Goal: Task Accomplishment & Management: Manage account settings

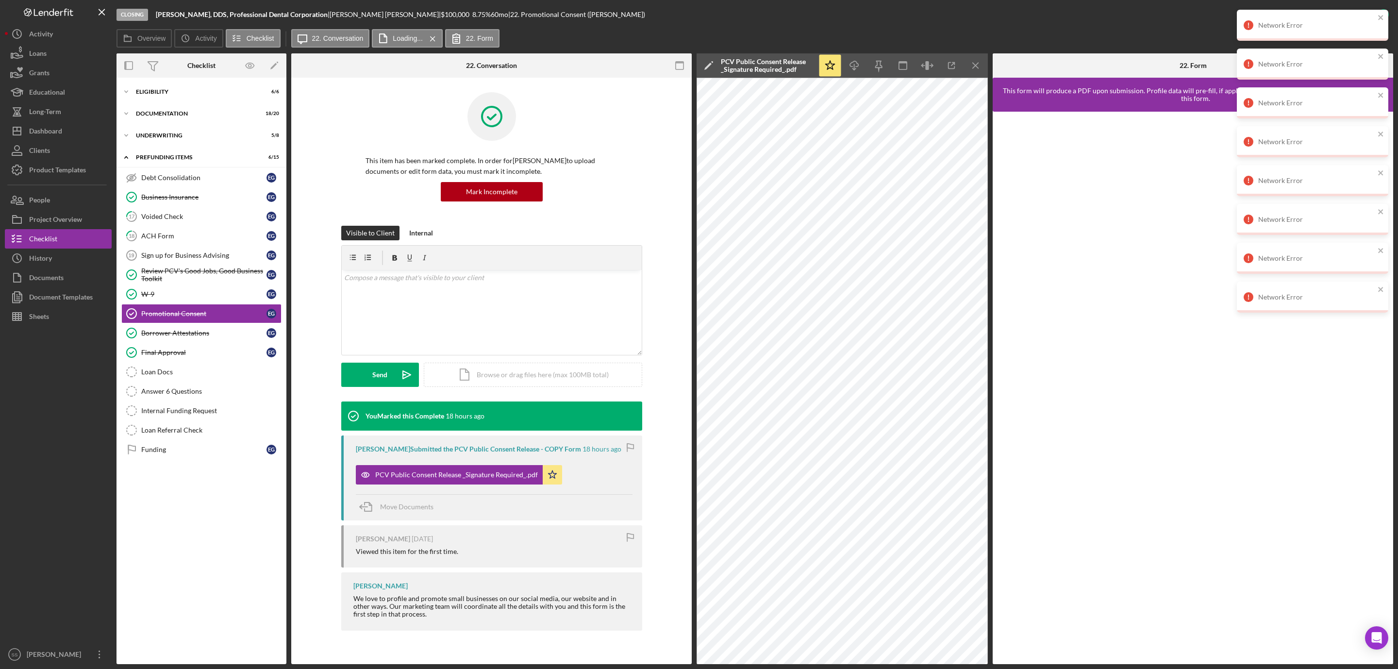
click at [38, 127] on div "Dashboard" at bounding box center [45, 132] width 33 height 22
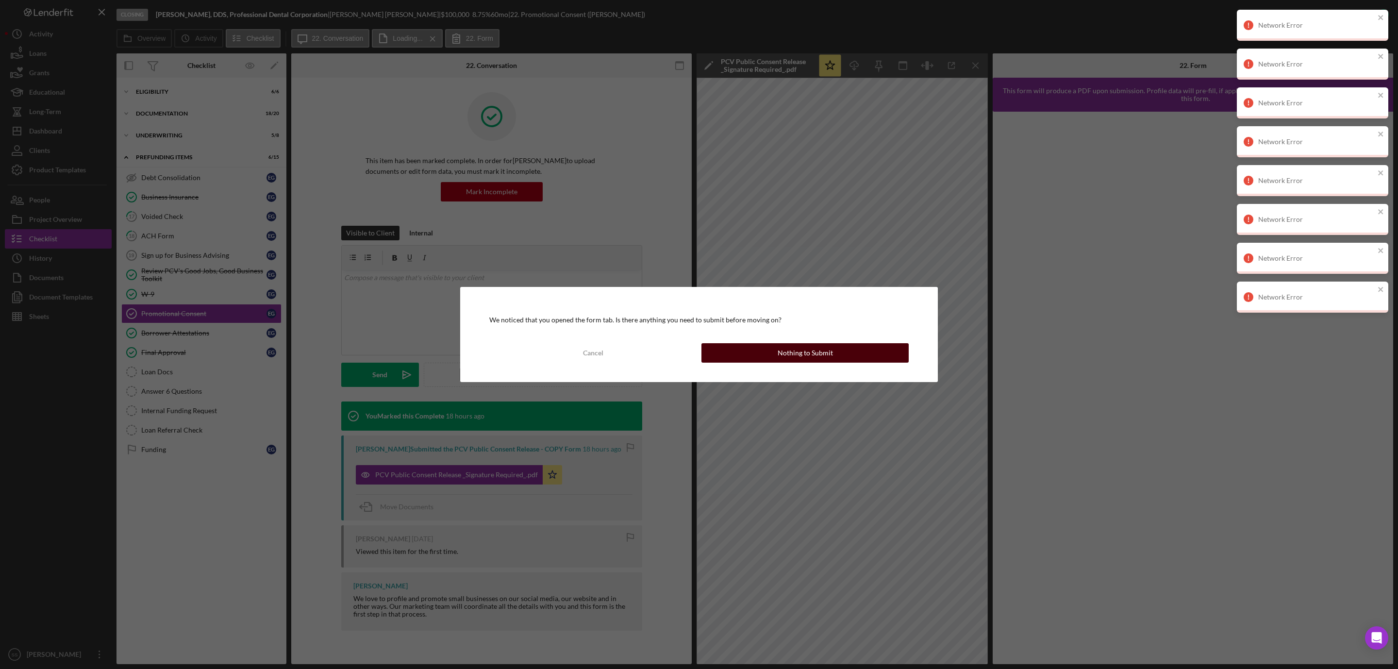
click at [759, 349] on button "Nothing to Submit" at bounding box center [805, 352] width 207 height 19
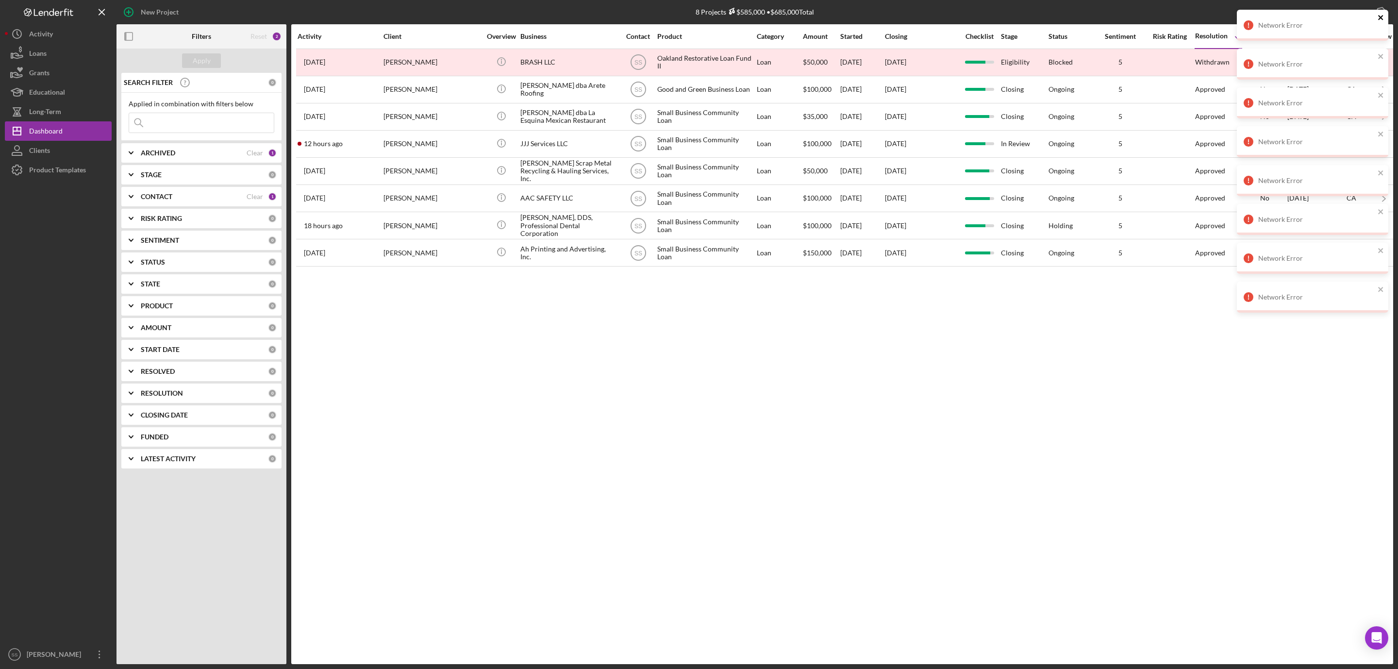
click at [1381, 18] on icon "close" at bounding box center [1380, 17] width 5 height 5
click at [1383, 19] on icon "close" at bounding box center [1380, 17] width 5 height 5
click at [1378, 19] on icon "close" at bounding box center [1381, 18] width 7 height 8
click at [1381, 16] on icon "close" at bounding box center [1381, 18] width 7 height 8
click at [1381, 59] on div "Network Error Network Error Network Error" at bounding box center [1312, 49] width 155 height 82
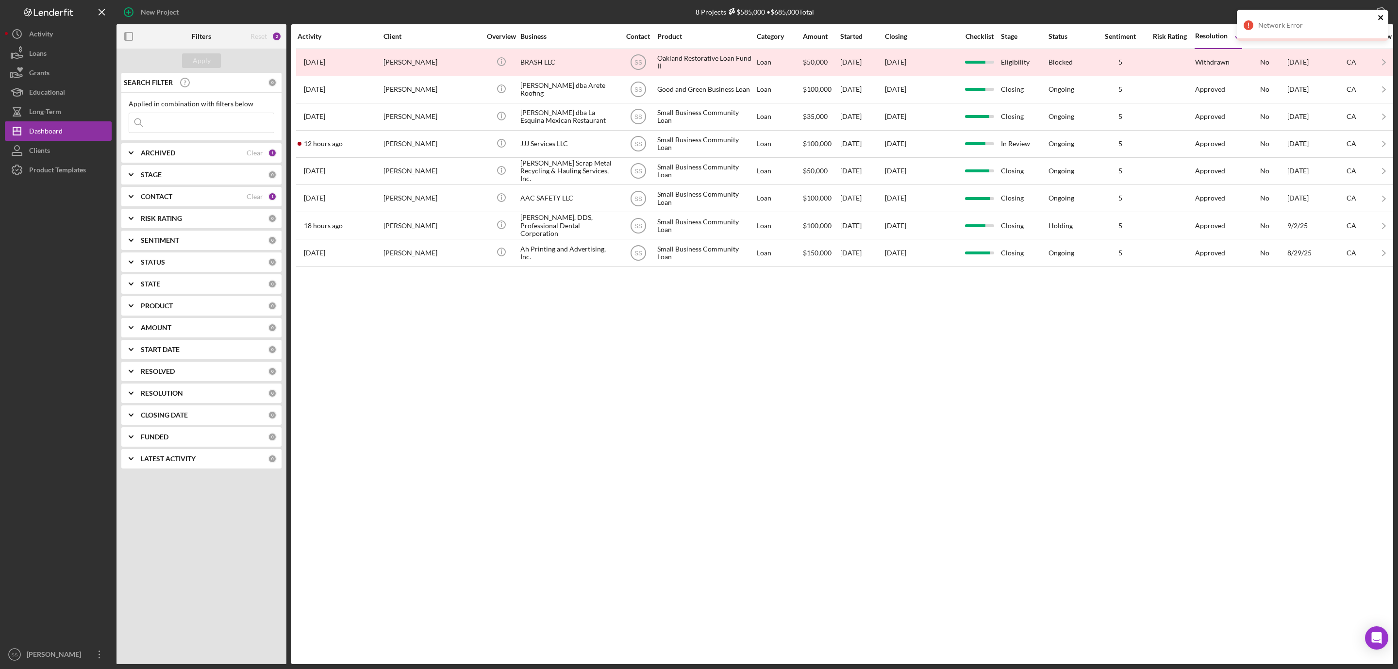
click at [1380, 15] on icon "close" at bounding box center [1381, 18] width 7 height 8
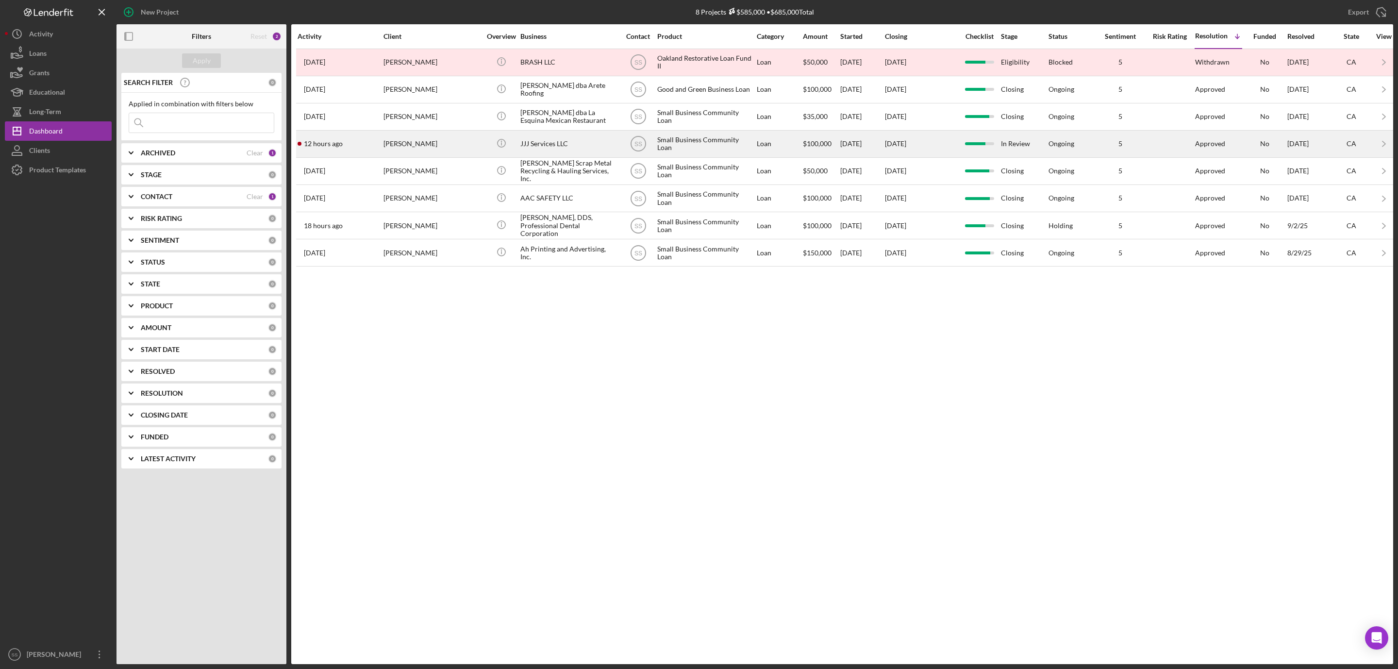
click at [591, 140] on div "JJJ Services LLC" at bounding box center [568, 144] width 97 height 26
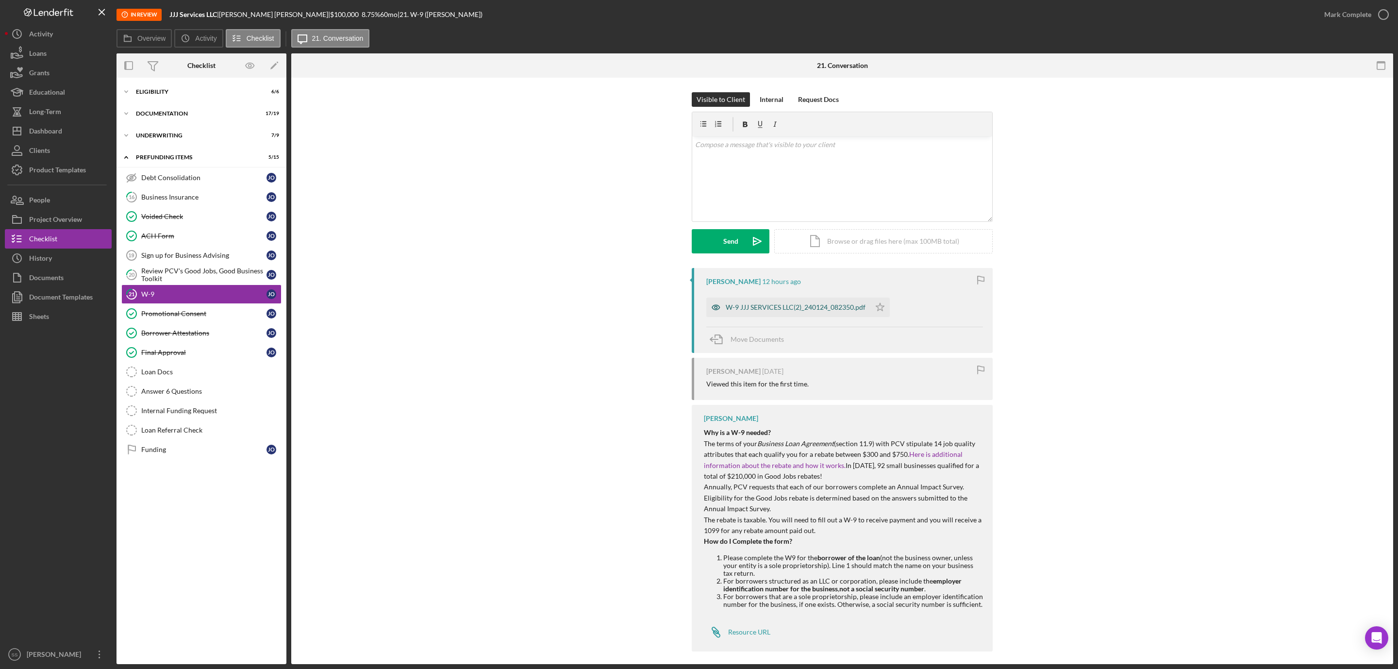
click at [791, 303] on div "W-9 JJJ SERVICES LLC(2)_240124_082350.pdf" at bounding box center [796, 307] width 140 height 8
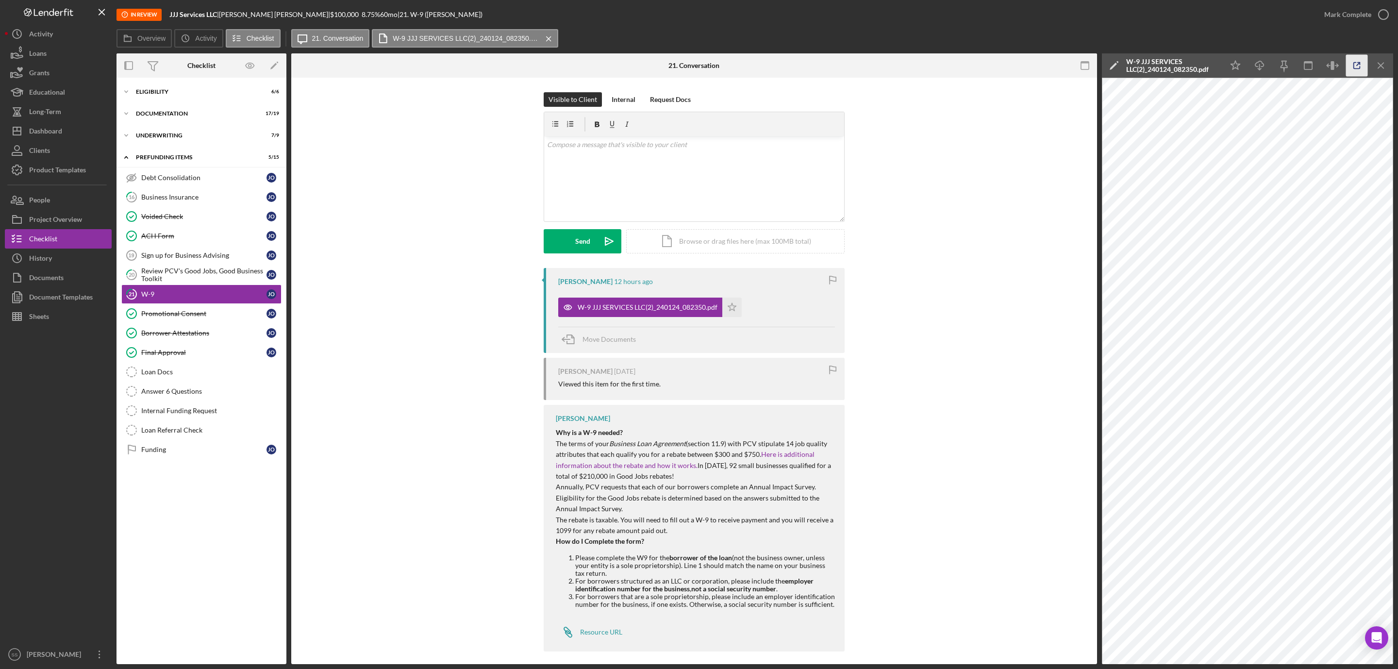
click at [1359, 65] on icon "button" at bounding box center [1357, 66] width 22 height 22
click at [609, 162] on div "v Color teal Color pink Remove color Add row above Add row below Add column bef…" at bounding box center [694, 178] width 300 height 85
click at [793, 169] on p "Can you resubmit this form? Line 1 should read the business name and Line 2 sho…" at bounding box center [694, 178] width 295 height 22
click at [671, 186] on p "Can you resubmit this form? Line 1 should read the business name and Line 2 sho…" at bounding box center [694, 178] width 295 height 22
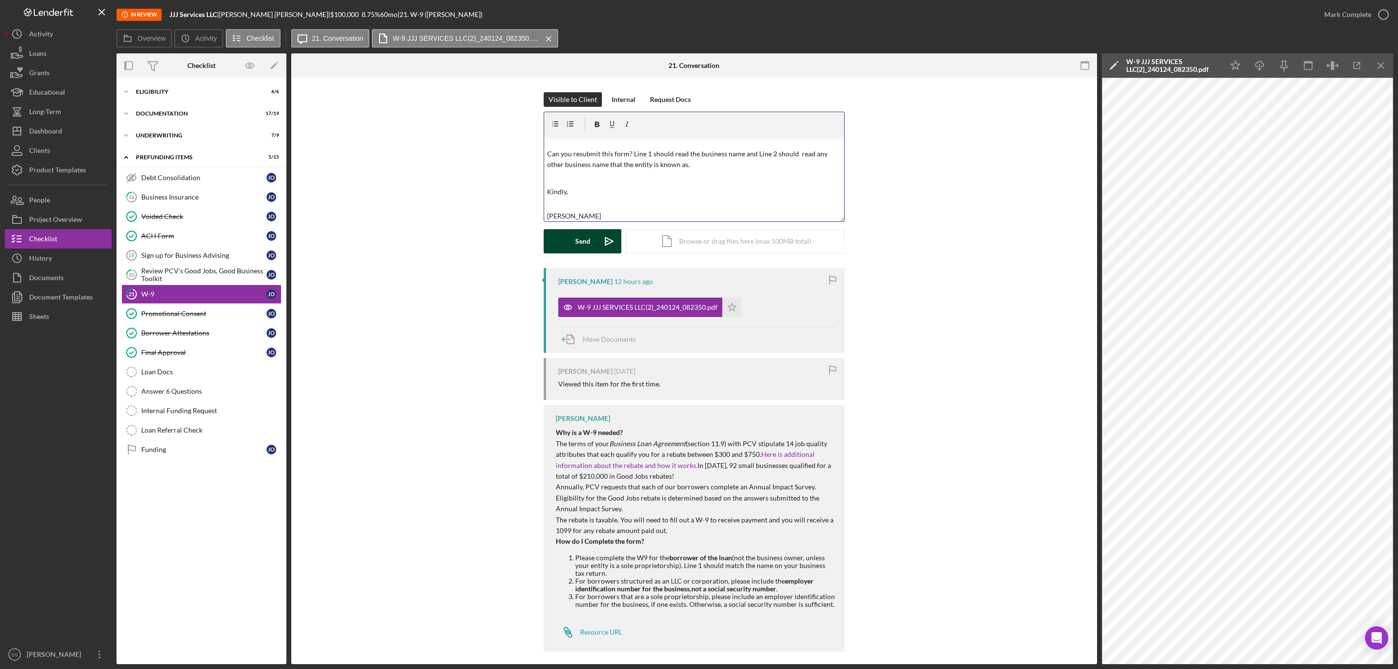
click at [573, 242] on button "Send Icon/icon-invite-send" at bounding box center [583, 241] width 78 height 24
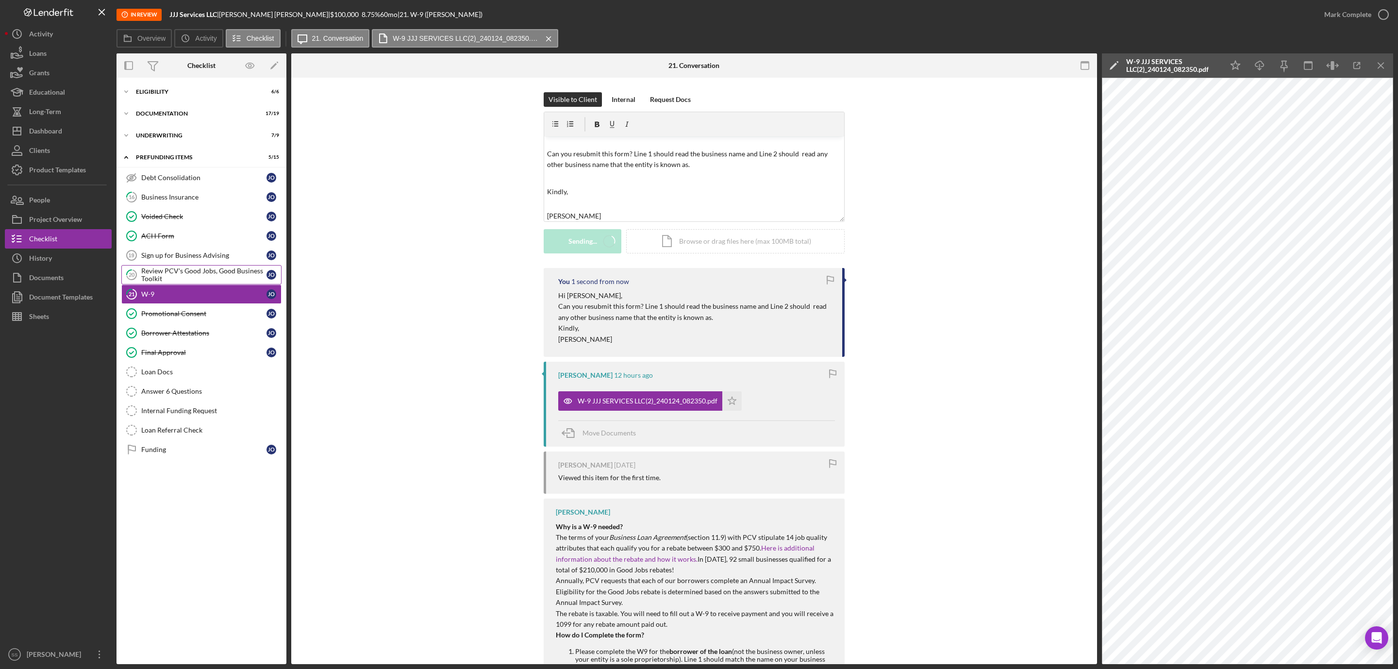
scroll to position [0, 0]
click at [226, 277] on div "Review PCV's Good Jobs, Good Business Toolkit" at bounding box center [203, 275] width 125 height 16
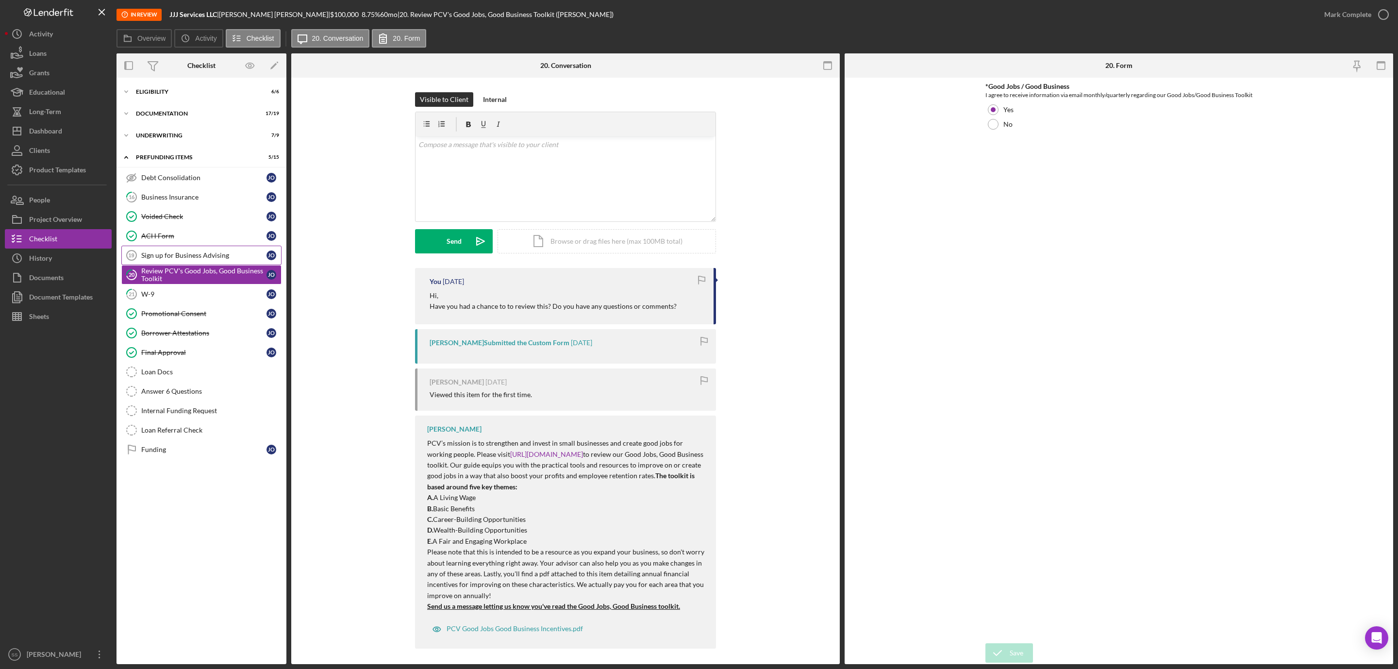
click at [159, 259] on div "Sign up for Business Advising" at bounding box center [203, 255] width 125 height 8
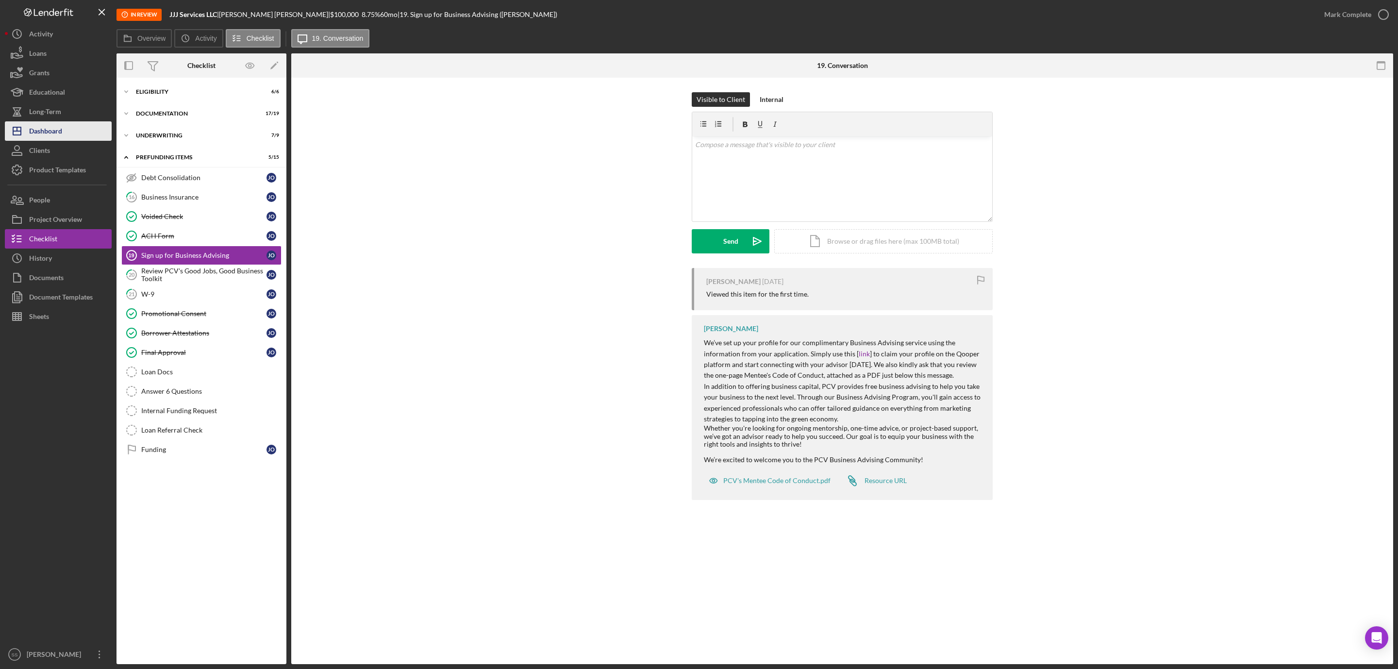
click at [82, 130] on button "Icon/Dashboard Dashboard" at bounding box center [58, 130] width 107 height 19
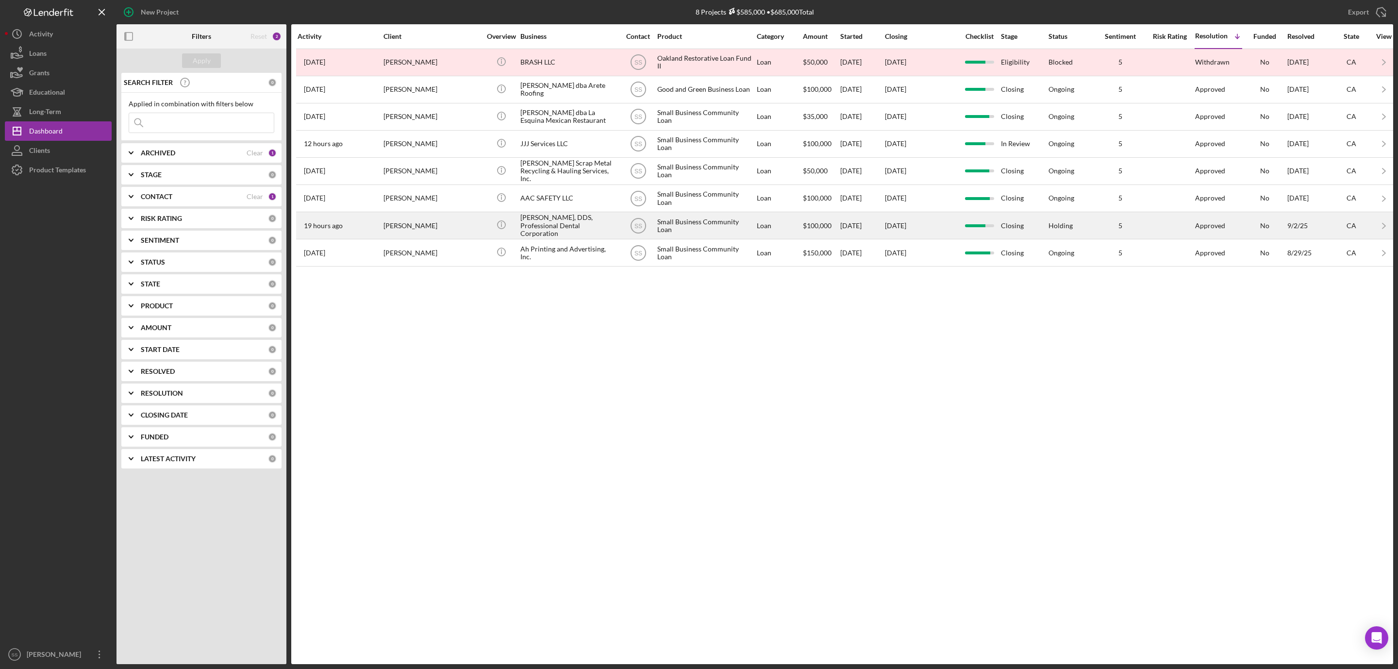
click at [549, 231] on div "[PERSON_NAME], DDS, Professional Dental Corporation" at bounding box center [568, 226] width 97 height 26
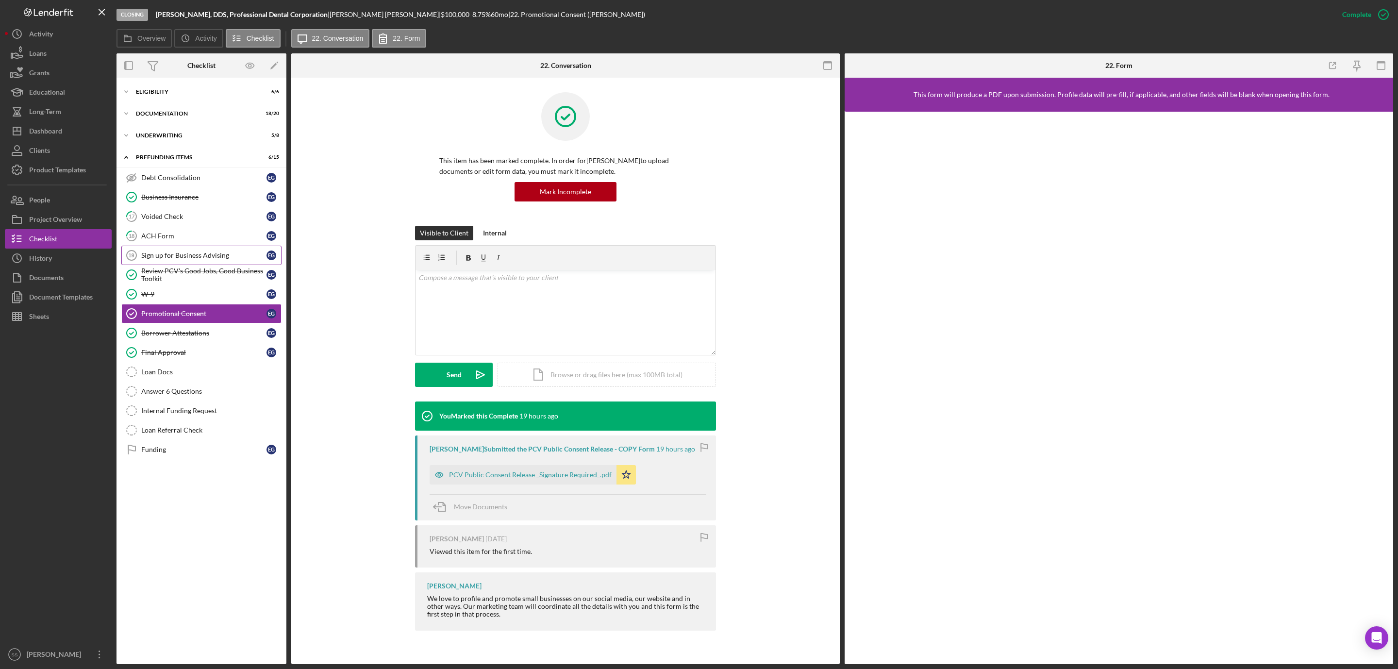
click at [167, 250] on link "Sign up for Business Advising 19 Sign up for Business Advising E G" at bounding box center [201, 255] width 160 height 19
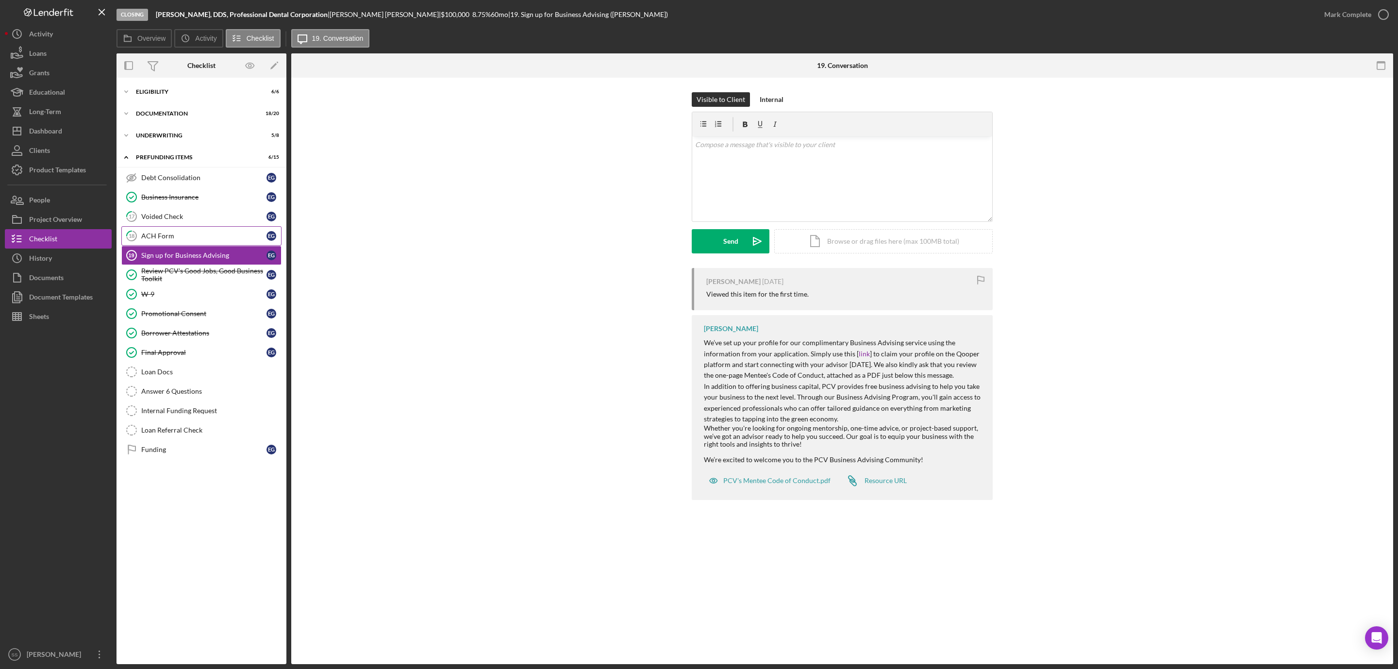
click at [178, 234] on div "ACH Form" at bounding box center [203, 236] width 125 height 8
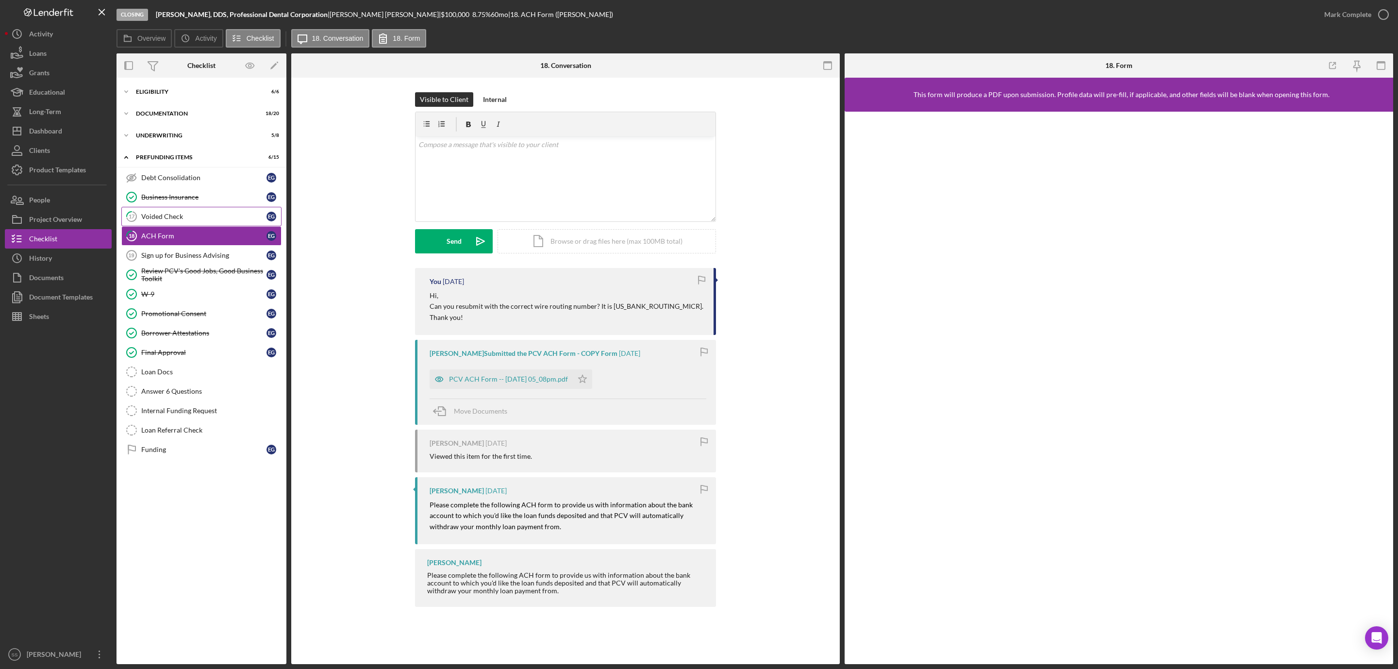
click at [191, 218] on div "Voided Check" at bounding box center [203, 217] width 125 height 8
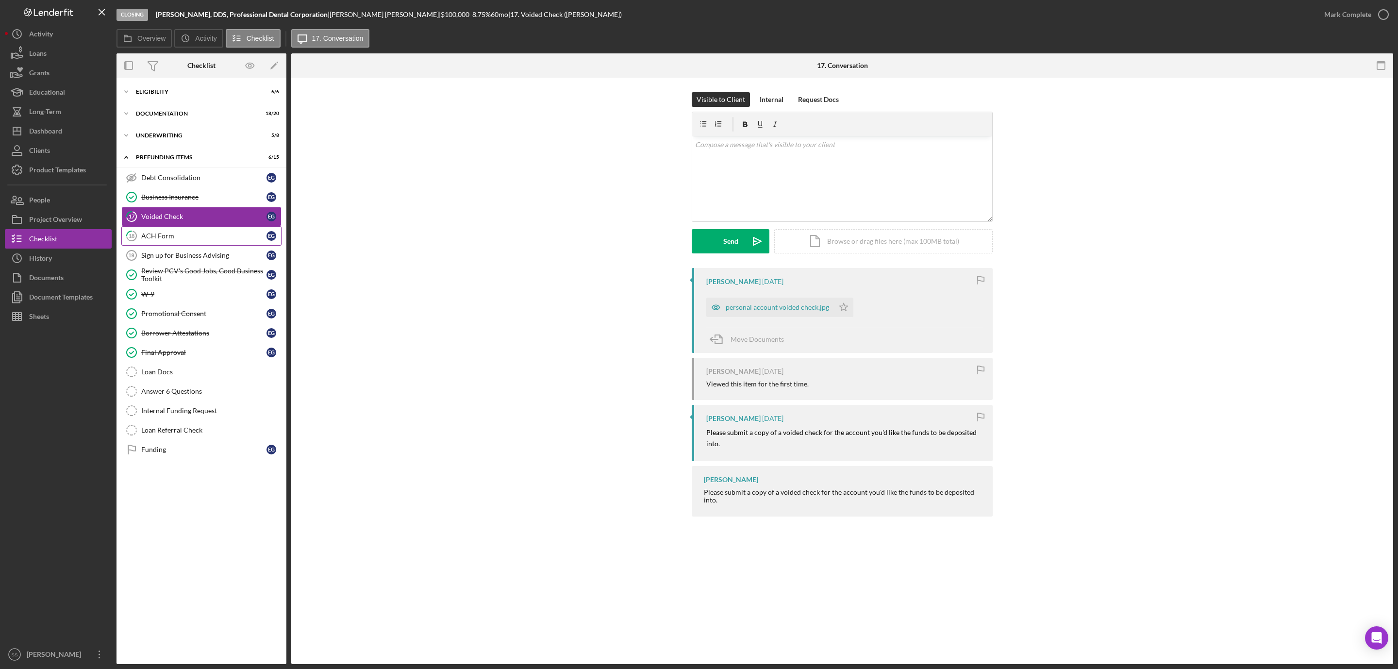
click at [206, 239] on div "ACH Form" at bounding box center [203, 236] width 125 height 8
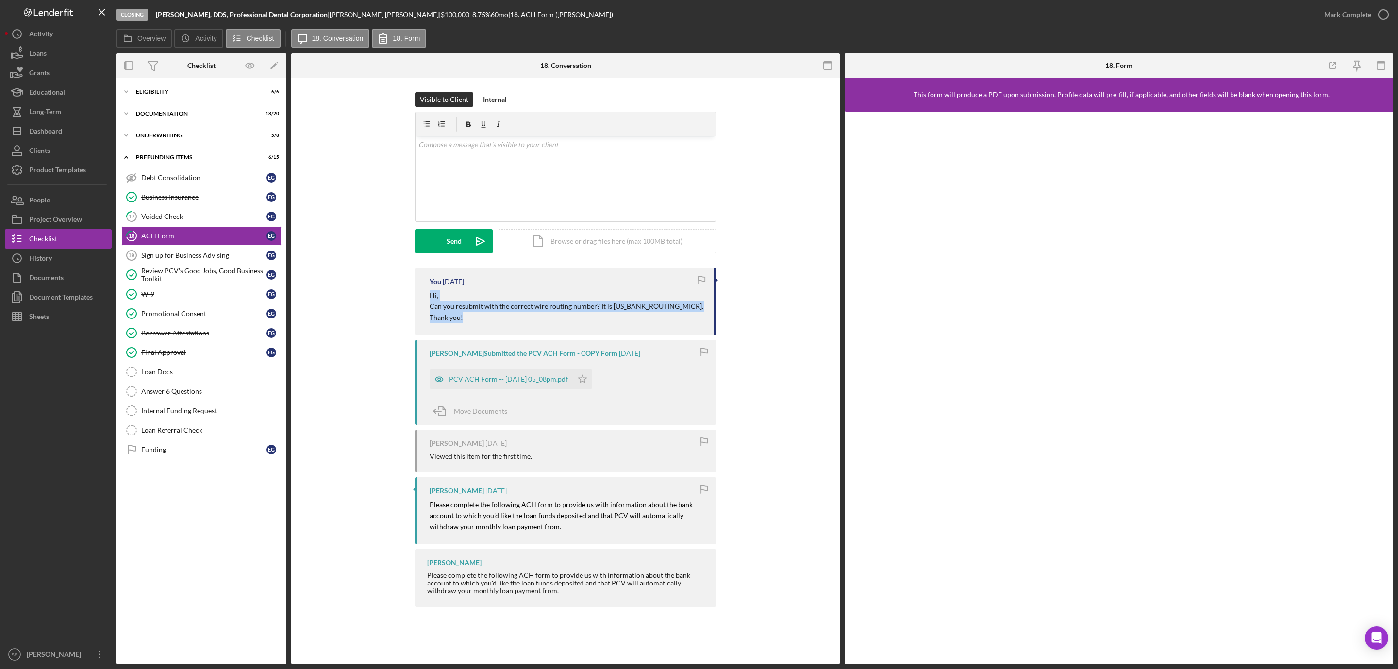
drag, startPoint x: 484, startPoint y: 322, endPoint x: 417, endPoint y: 299, distance: 70.3
click at [417, 299] on div "You [DATE] Hi, Can you resubmit with the correct wire routing number? It is [US…" at bounding box center [565, 301] width 301 height 67
copy div "Hi, Can you resubmit with the correct wire routing number? It is [US_BANK_ROUTI…"
click at [68, 126] on button "Icon/Dashboard Dashboard" at bounding box center [58, 130] width 107 height 19
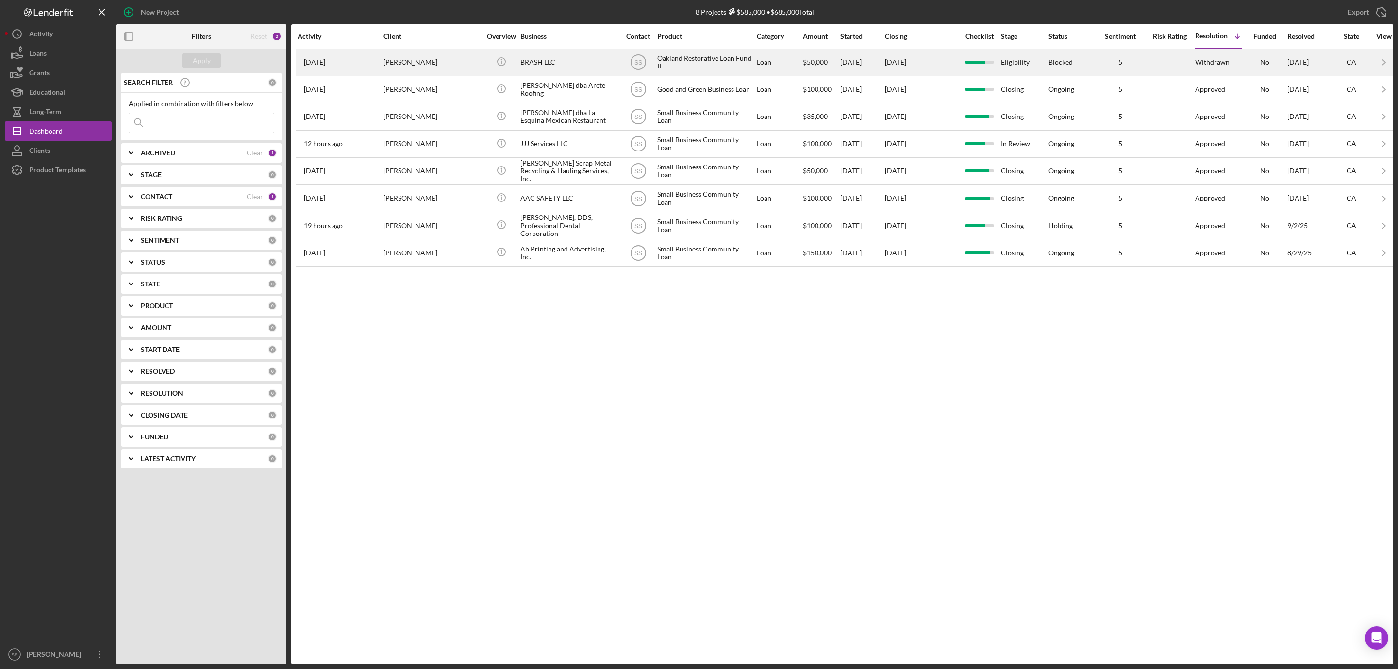
click at [435, 61] on div "[PERSON_NAME]" at bounding box center [432, 63] width 97 height 26
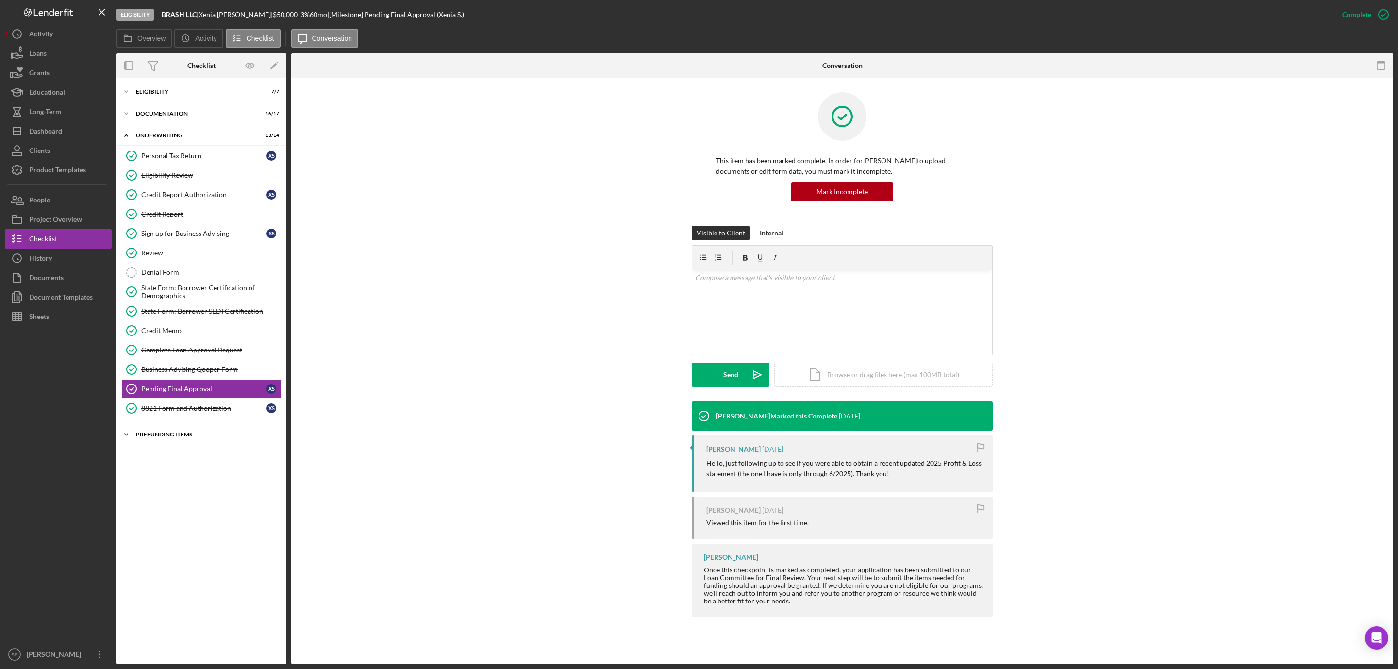
click at [186, 436] on div "Icon/Expander Prefunding Items 0 / 13" at bounding box center [202, 434] width 170 height 19
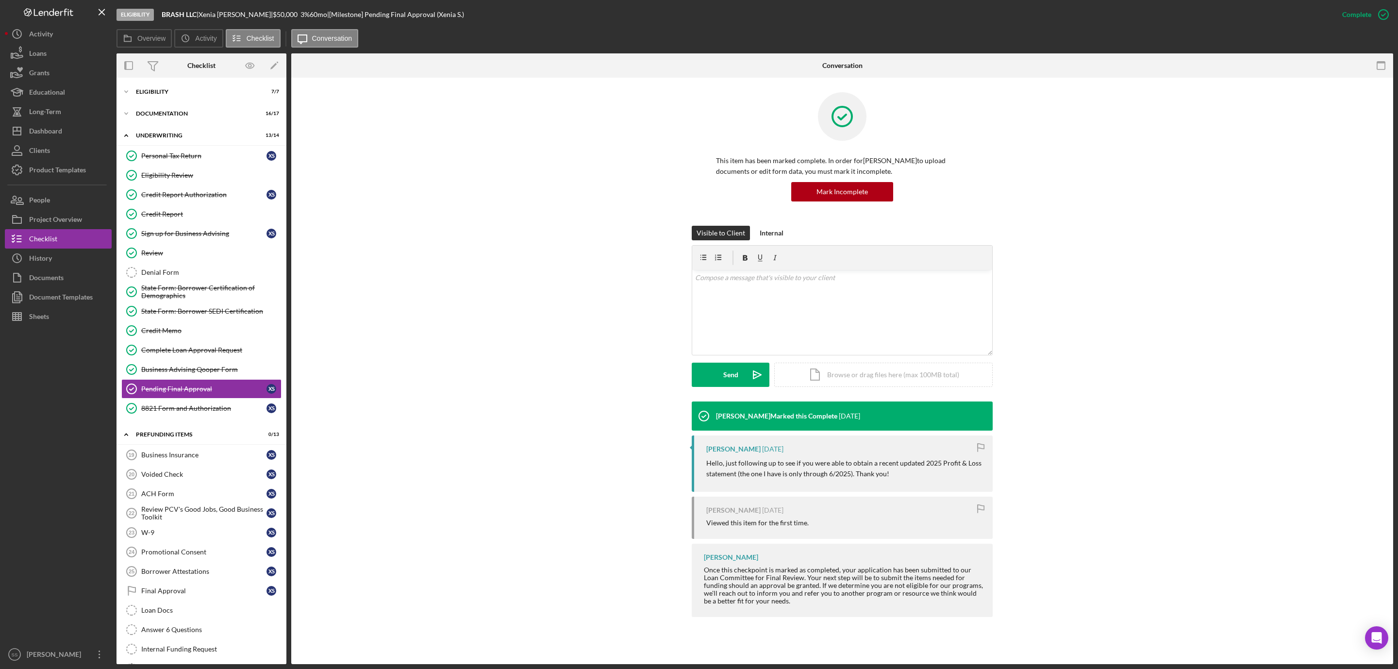
click at [183, 16] on b "BRASH LLC" at bounding box center [179, 14] width 35 height 8
copy div "BRASH LLC |"
click at [94, 123] on button "Icon/Dashboard Dashboard" at bounding box center [58, 130] width 107 height 19
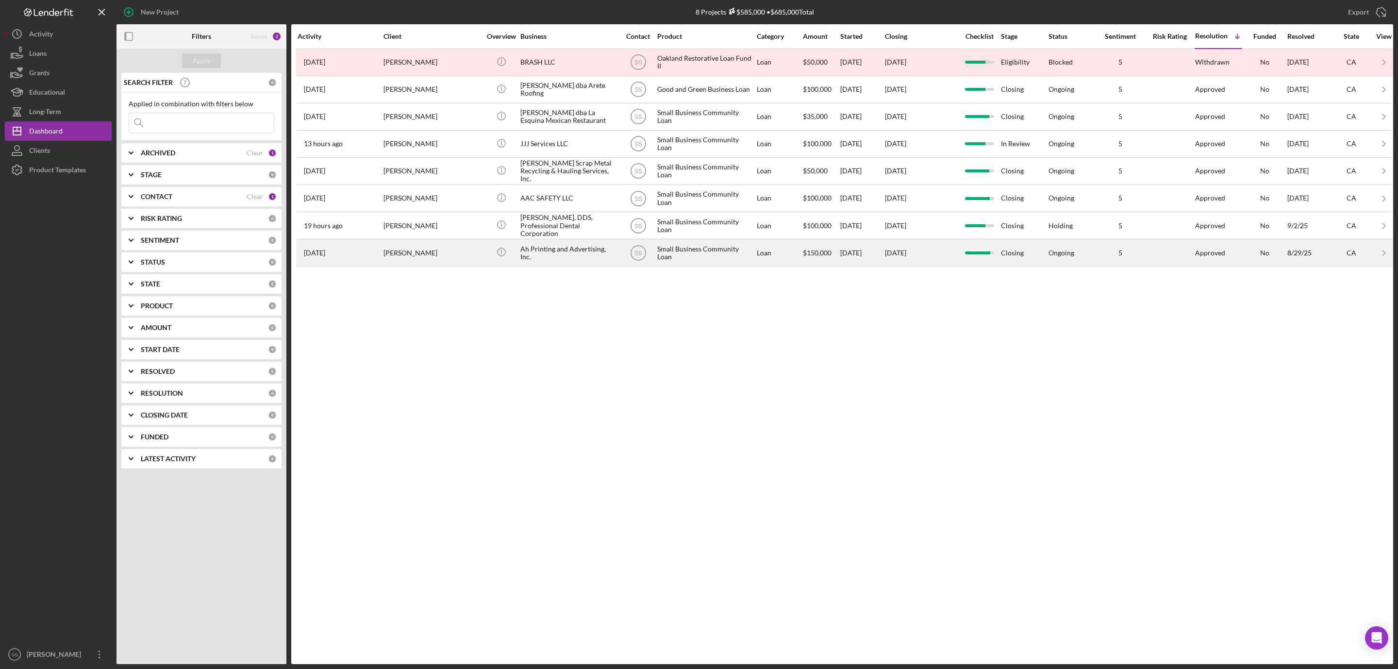
click at [795, 266] on div "Loan" at bounding box center [779, 253] width 45 height 26
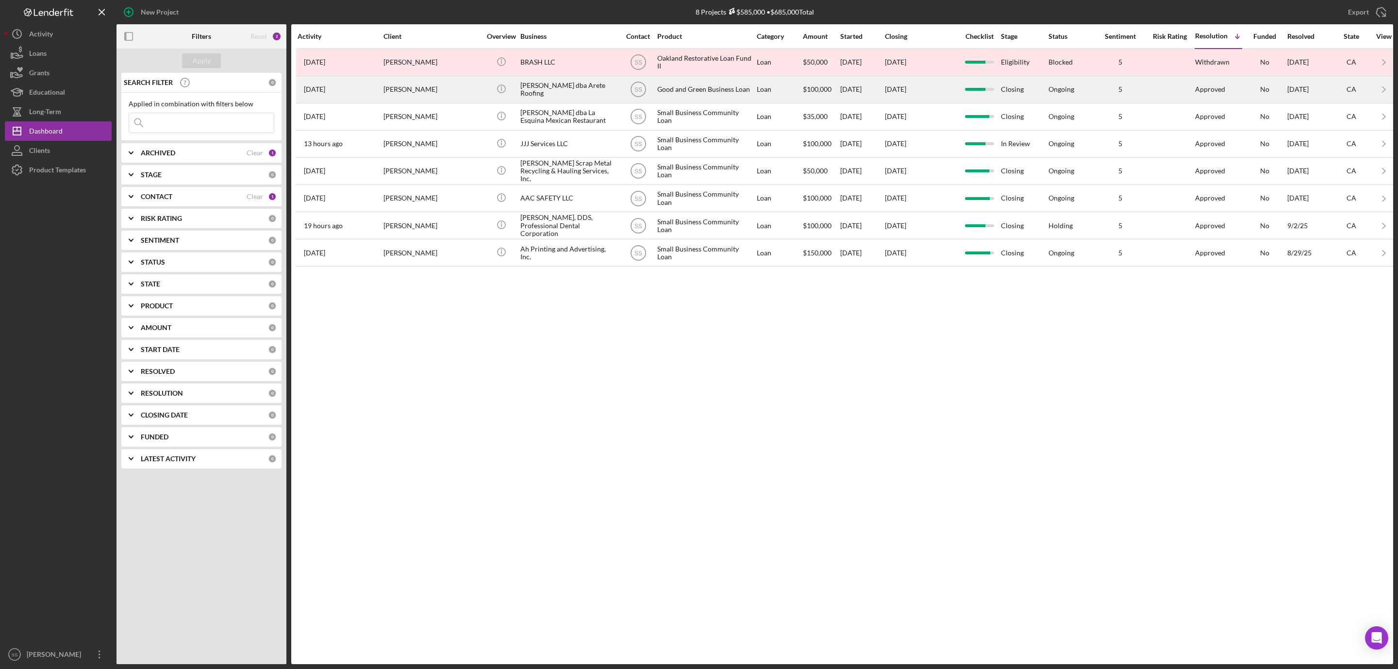
click at [536, 91] on div "[PERSON_NAME] dba Arete Roofing" at bounding box center [568, 90] width 97 height 26
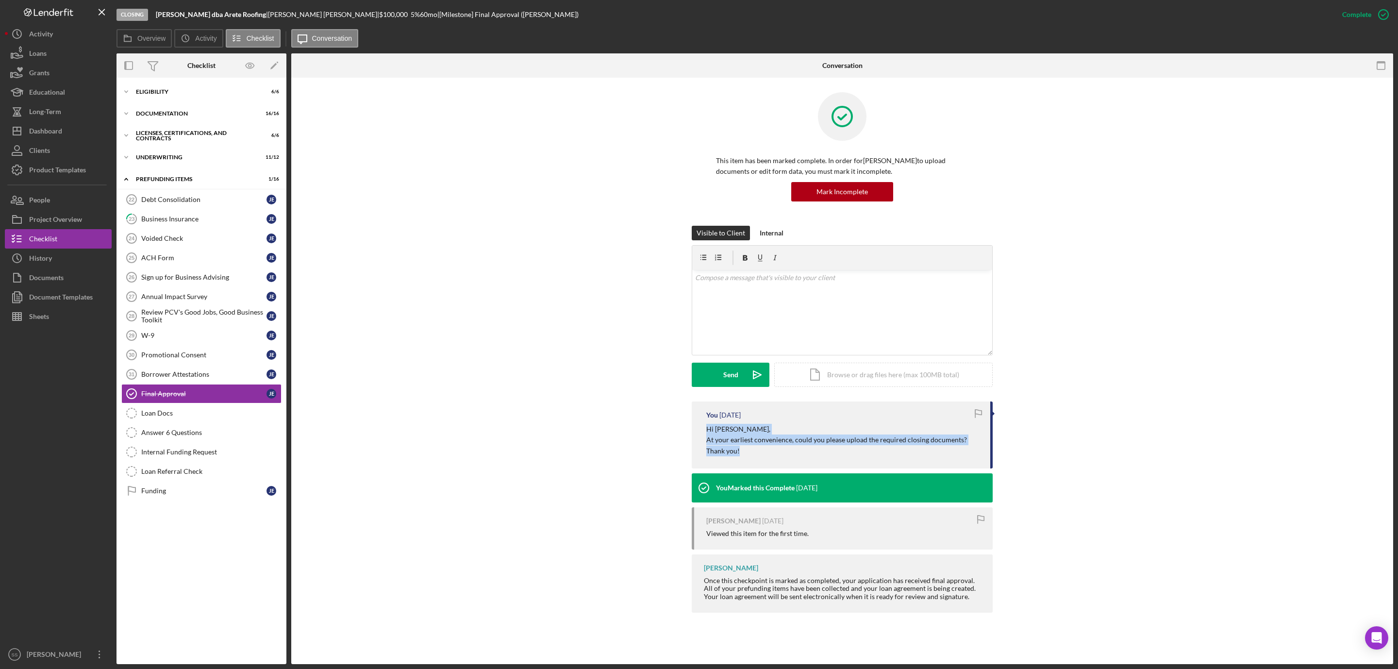
drag, startPoint x: 741, startPoint y: 451, endPoint x: 695, endPoint y: 435, distance: 48.8
click at [695, 435] on div "You [DATE] Hi [PERSON_NAME], At your earliest convenience, could you please upl…" at bounding box center [842, 434] width 301 height 67
copy div "Hi [PERSON_NAME], At your earliest convenience, could you please upload the req…"
click at [753, 326] on div "v Color teal Color pink Remove color Add row above Add row below Add column bef…" at bounding box center [842, 312] width 300 height 85
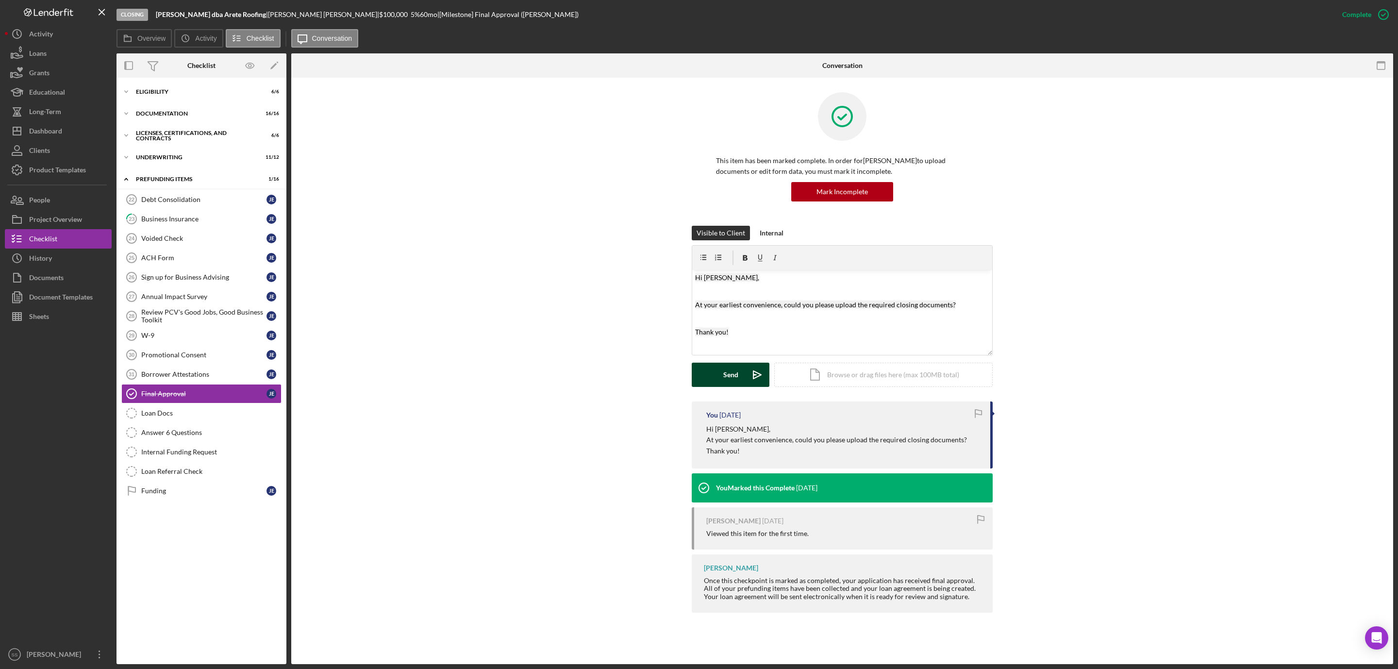
click at [707, 374] on button "Send Icon/icon-invite-send" at bounding box center [731, 375] width 78 height 24
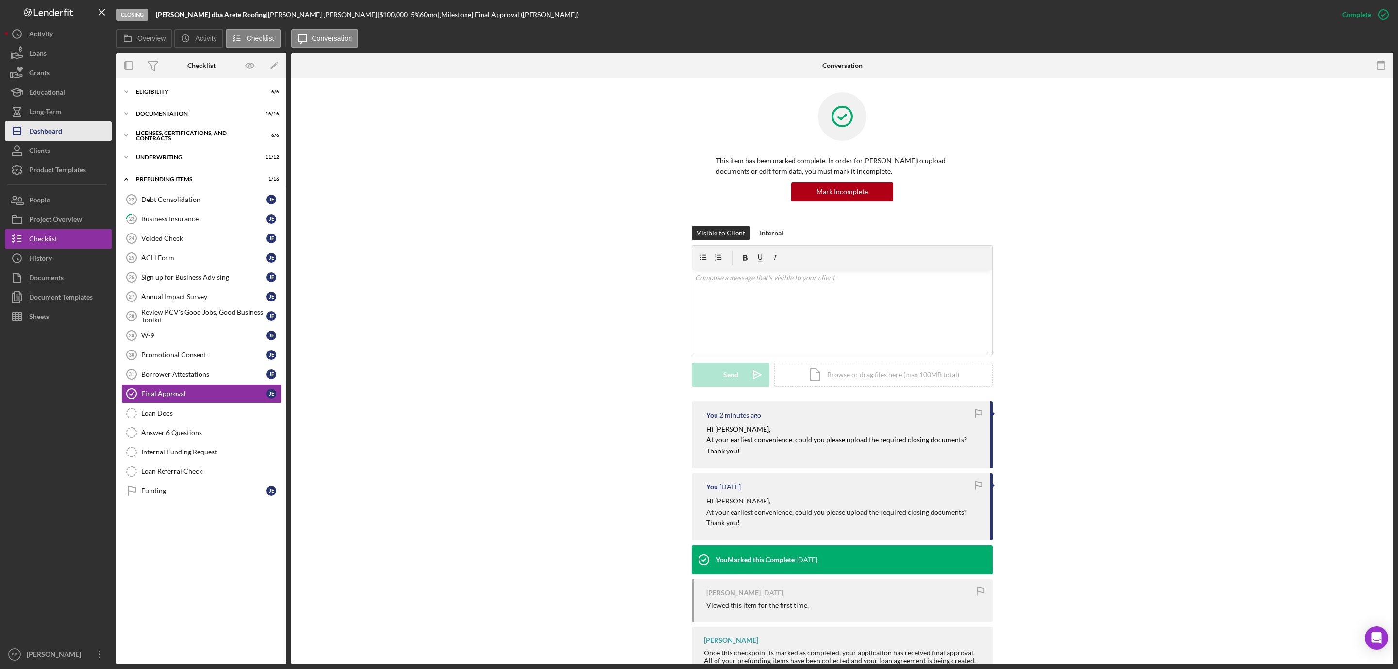
click at [42, 131] on div "Dashboard" at bounding box center [45, 132] width 33 height 22
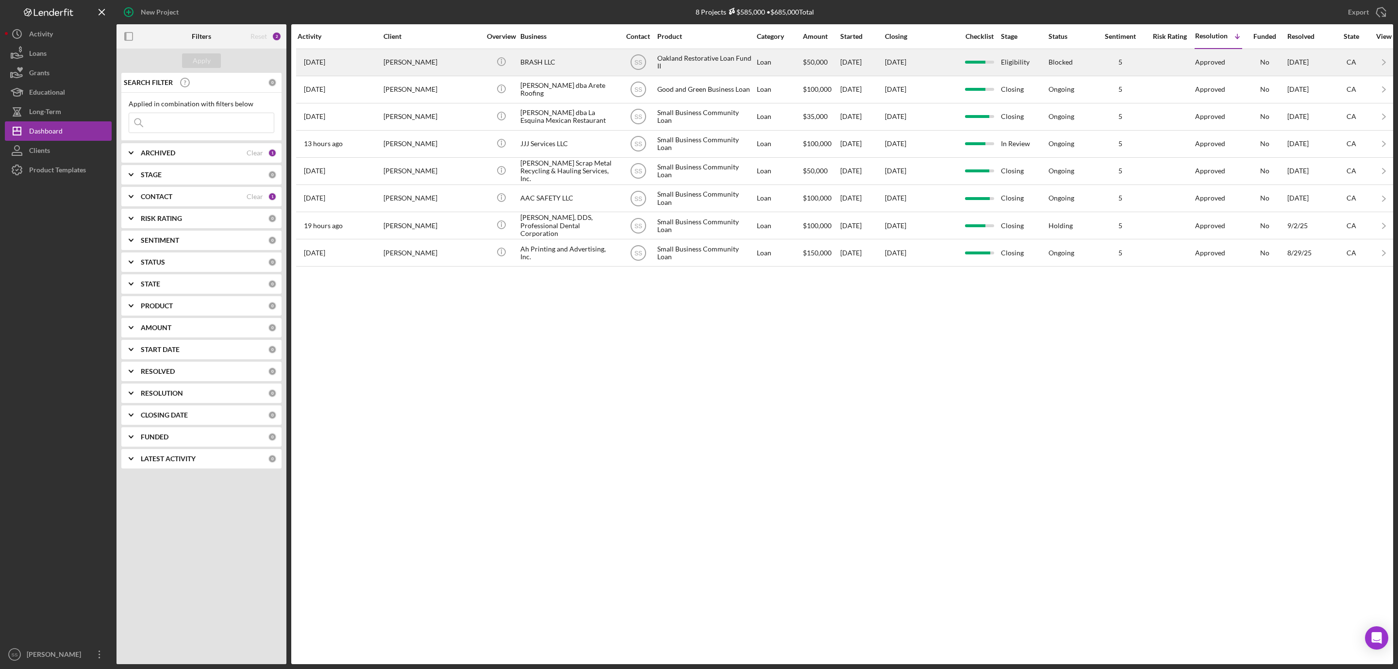
click at [558, 58] on div "BRASH LLC" at bounding box center [568, 63] width 97 height 26
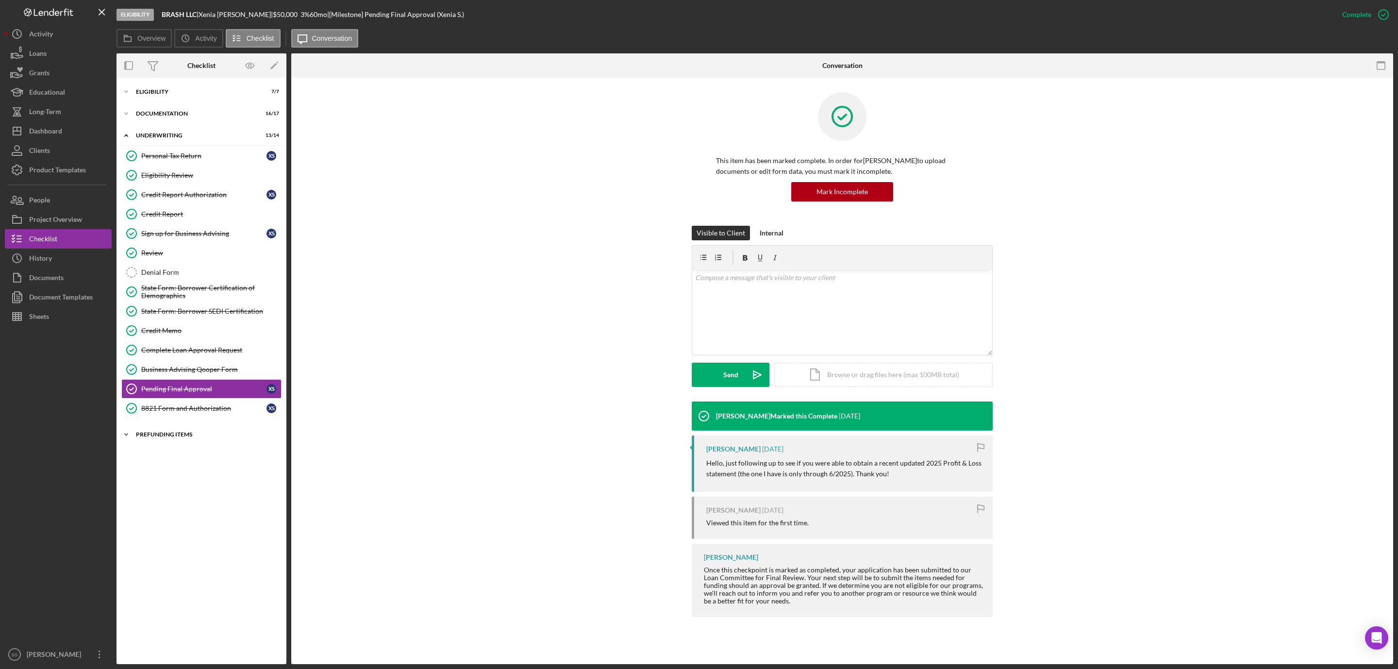
click at [150, 437] on div "Prefunding Items" at bounding box center [205, 435] width 138 height 6
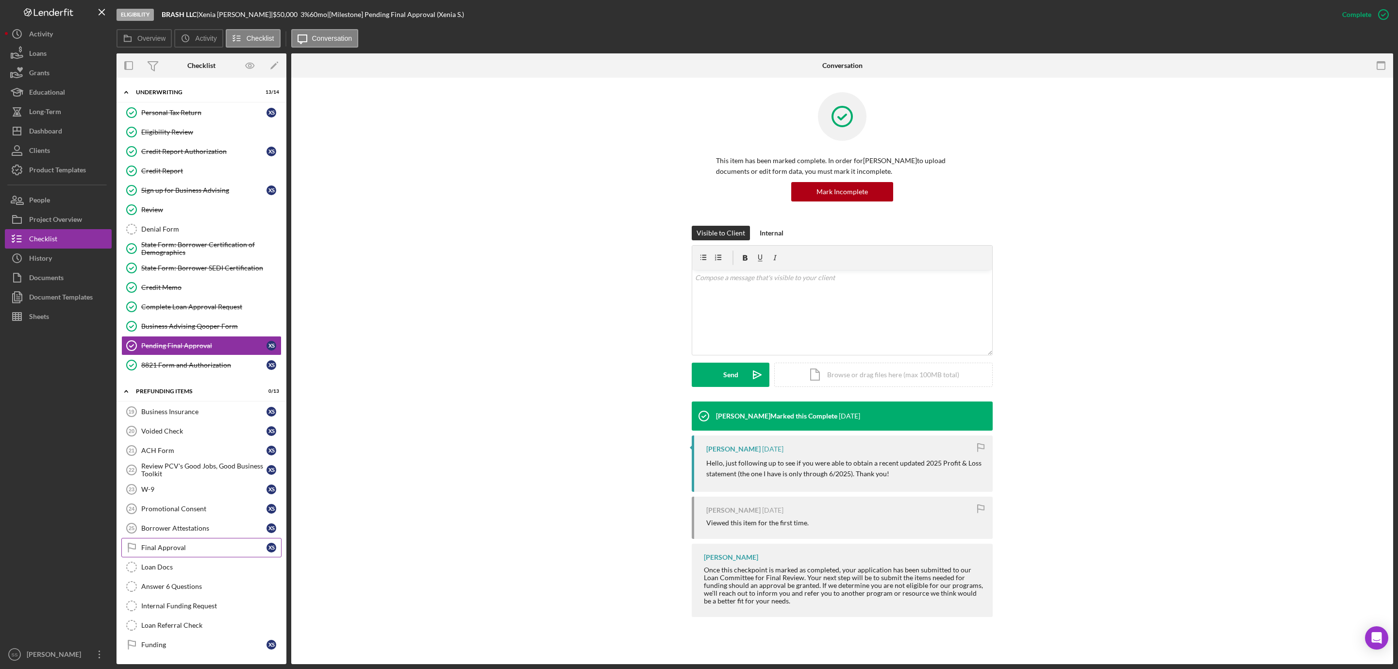
click at [159, 538] on link "Final Approval Final Approval X S" at bounding box center [201, 547] width 160 height 19
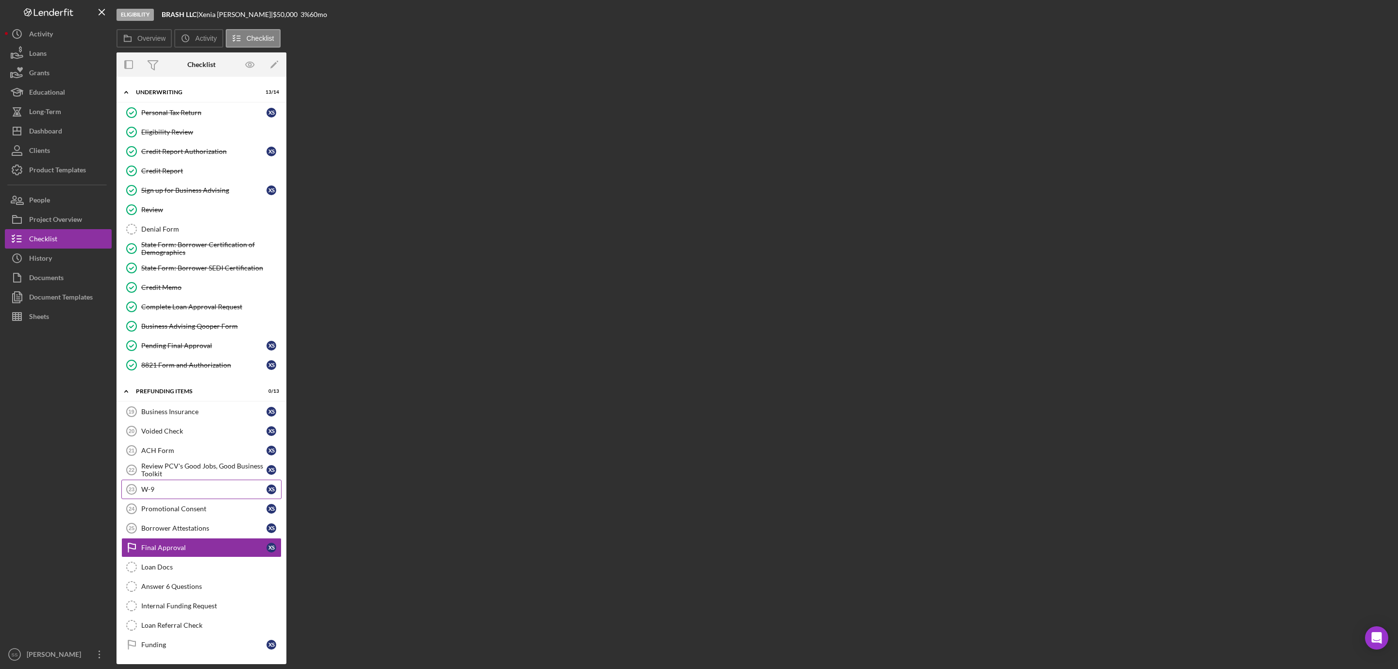
scroll to position [55, 0]
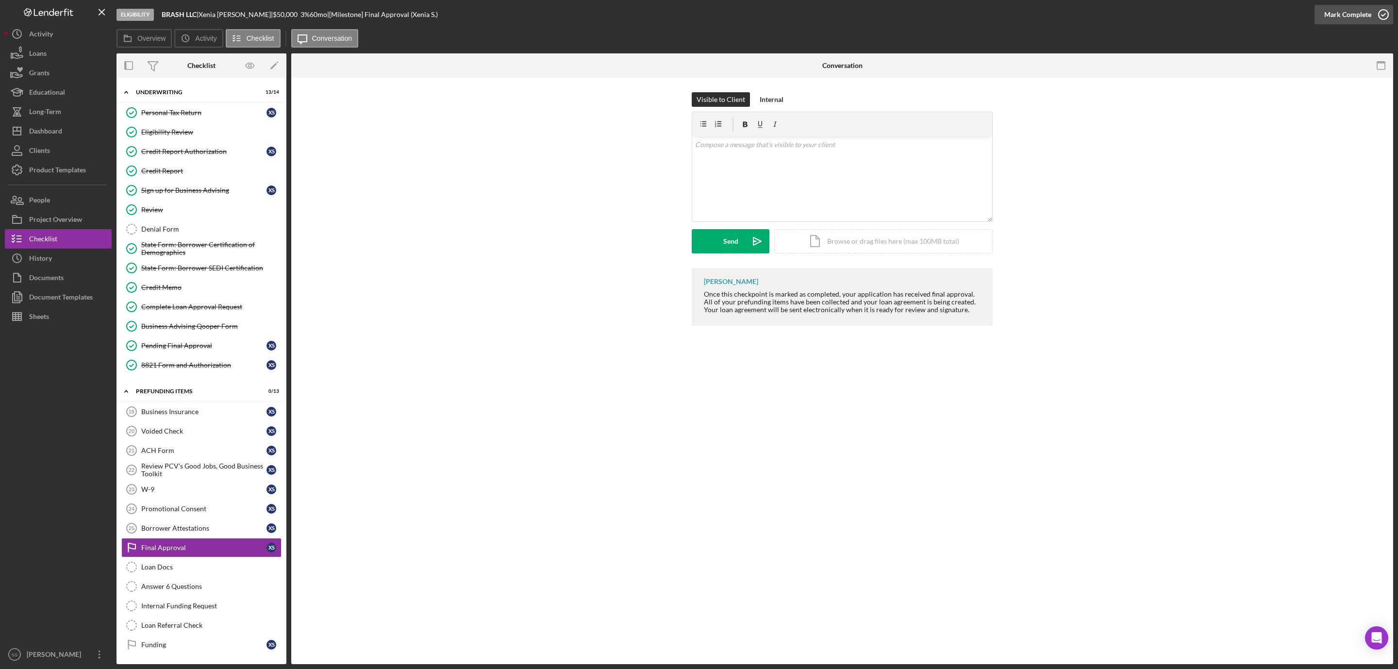
click at [1374, 17] on icon "button" at bounding box center [1383, 14] width 24 height 24
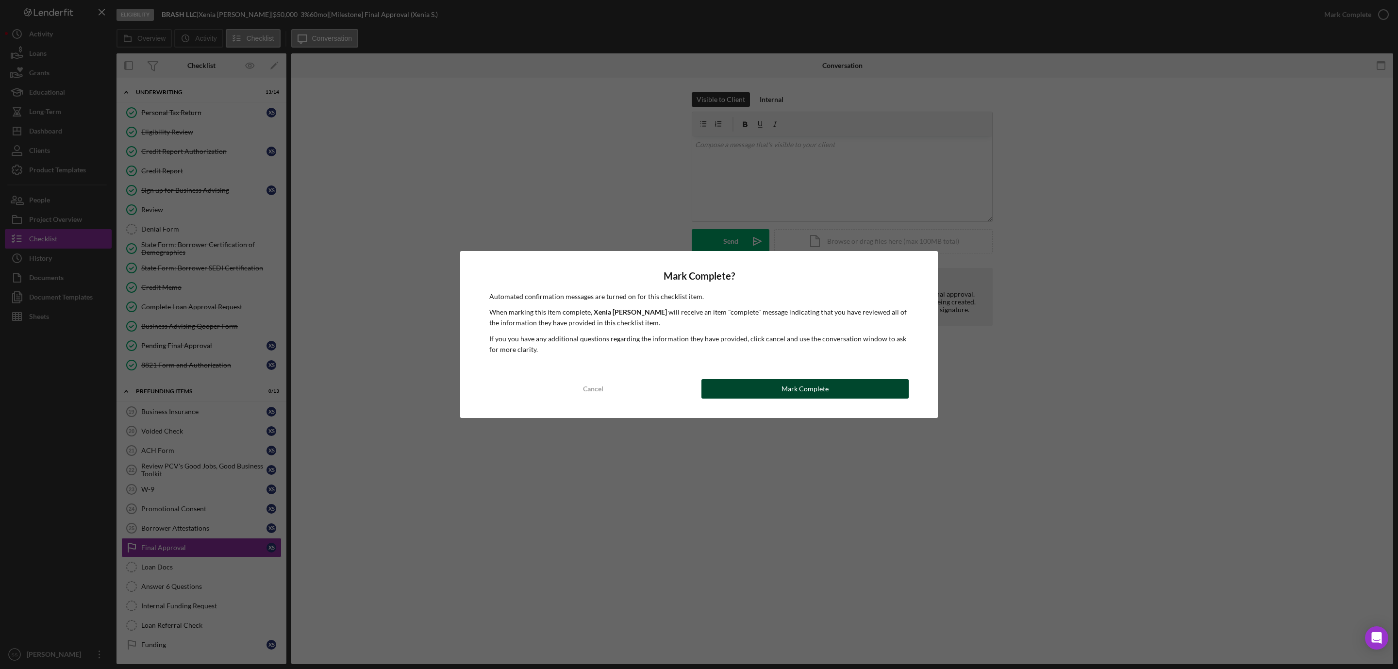
click at [776, 379] on button "Mark Complete" at bounding box center [805, 388] width 207 height 19
